Goal: Check status: Check status

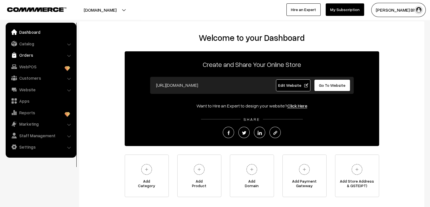
click at [34, 55] on link "Orders" at bounding box center [40, 55] width 67 height 10
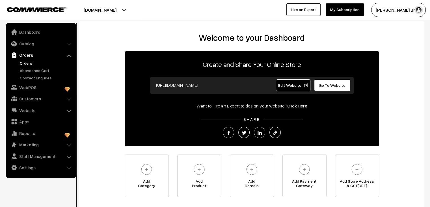
click at [27, 61] on link "Orders" at bounding box center [46, 63] width 56 height 6
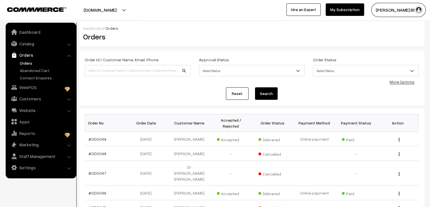
click at [26, 65] on link "Orders" at bounding box center [46, 63] width 56 height 6
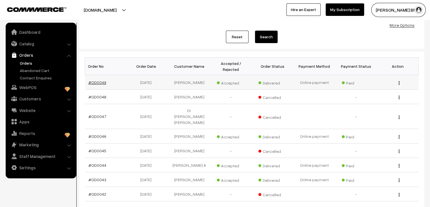
click at [98, 80] on link "#OD0049" at bounding box center [98, 82] width 18 height 5
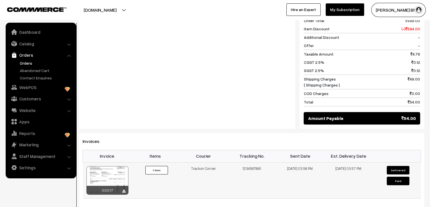
scroll to position [252, 0]
